Goal: Find specific page/section: Find specific page/section

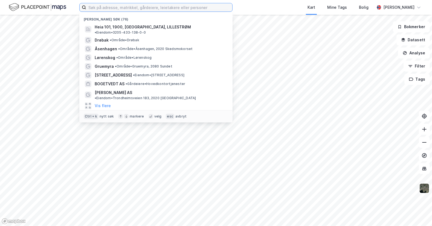
click at [116, 8] on input at bounding box center [159, 7] width 146 height 8
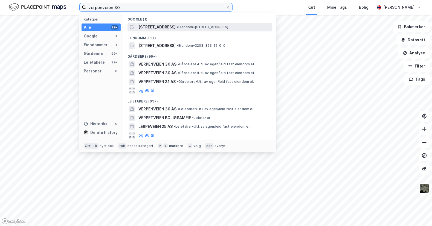
type input "verpenveien 30"
click at [204, 29] on div "[STREET_ADDRESS] • Eiendom • [STREET_ADDRESS]" at bounding box center [205, 27] width 133 height 7
